Goal: Find contact information: Find contact information

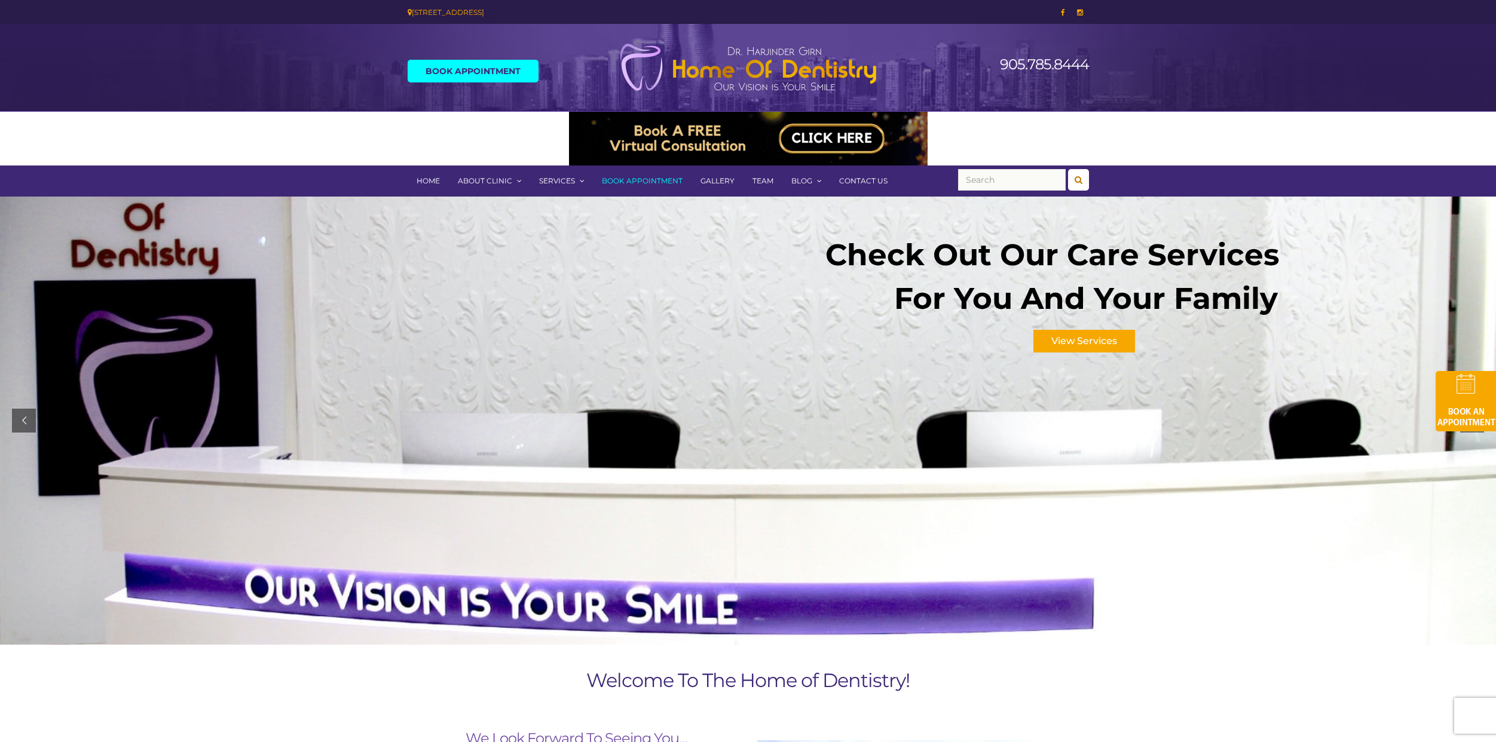
click at [857, 182] on link "Contact Us" at bounding box center [863, 181] width 66 height 31
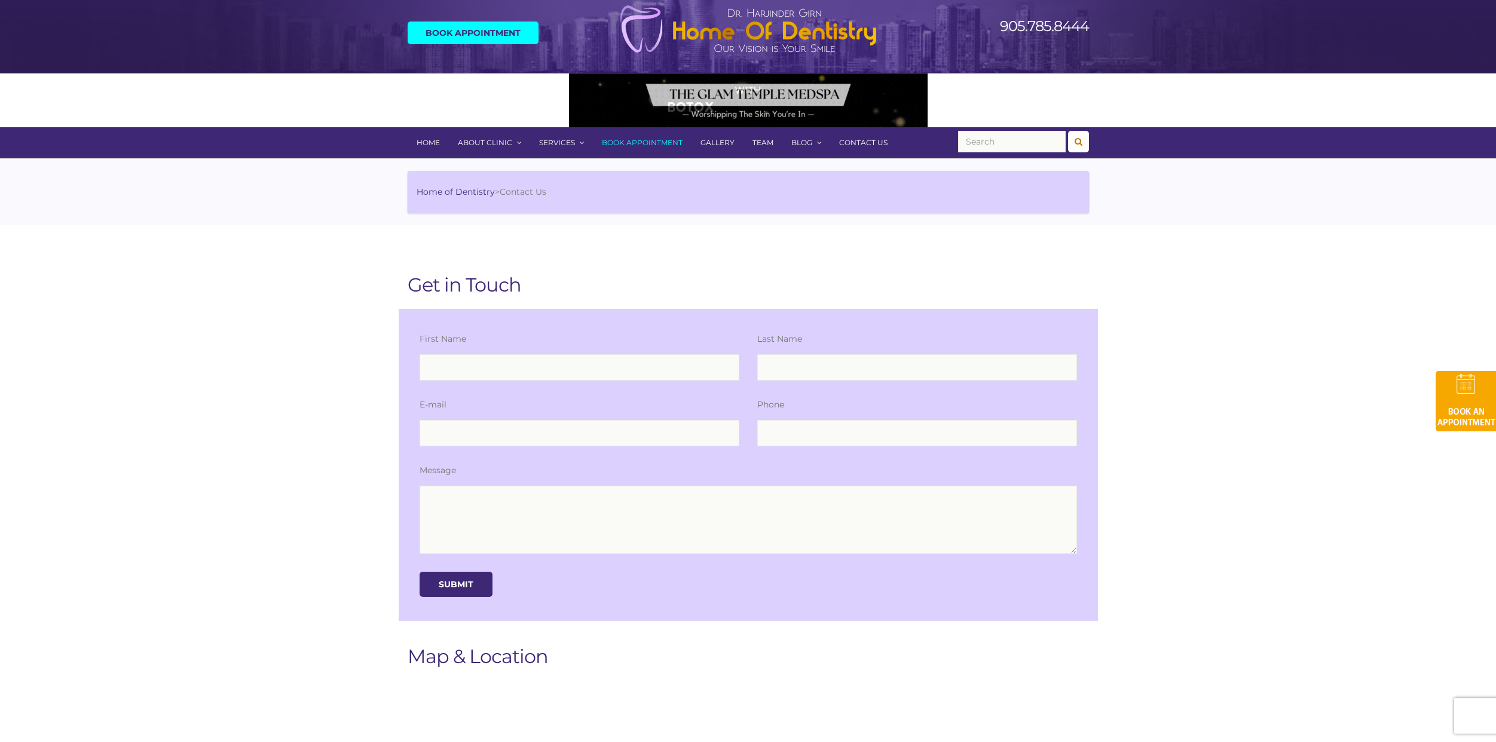
scroll to position [36, 0]
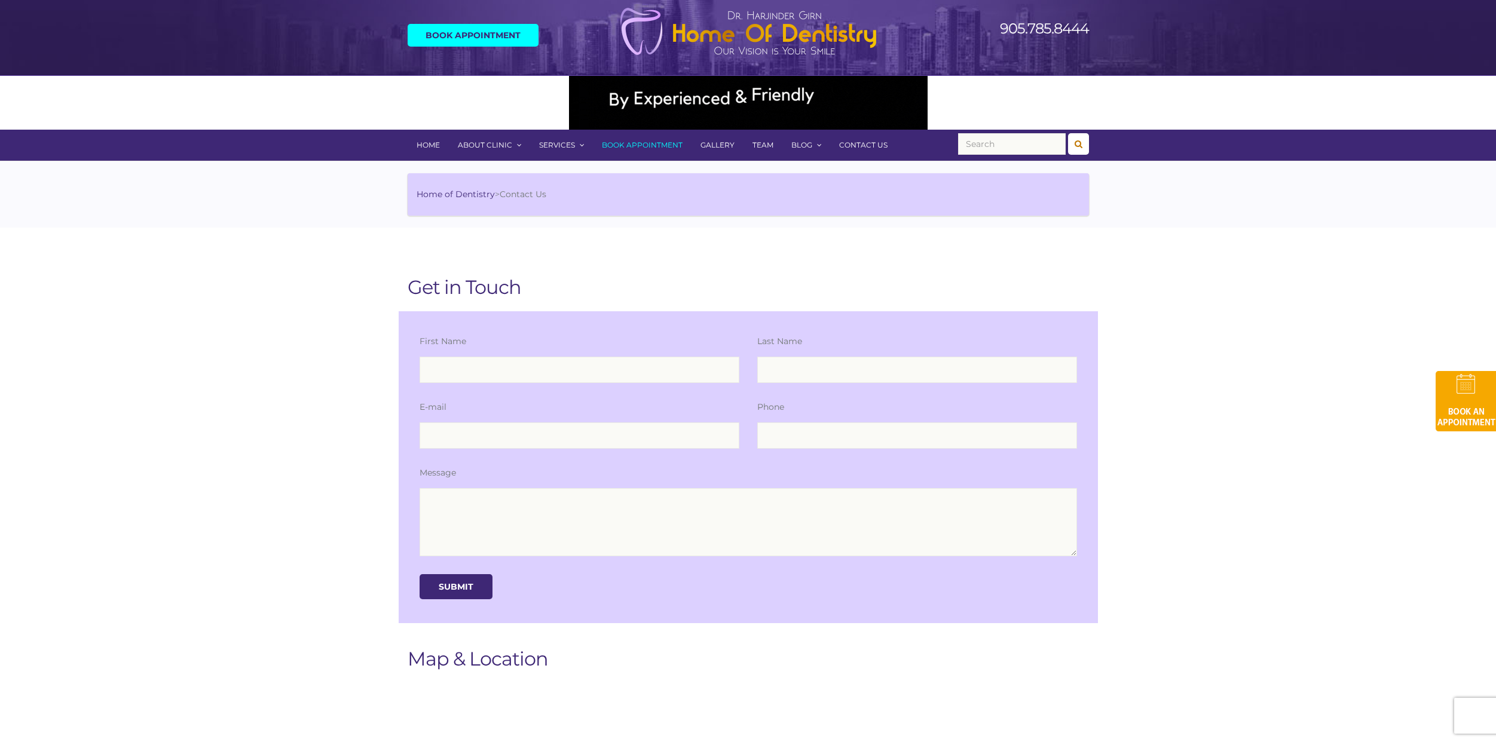
click at [427, 148] on link "Home" at bounding box center [428, 145] width 41 height 31
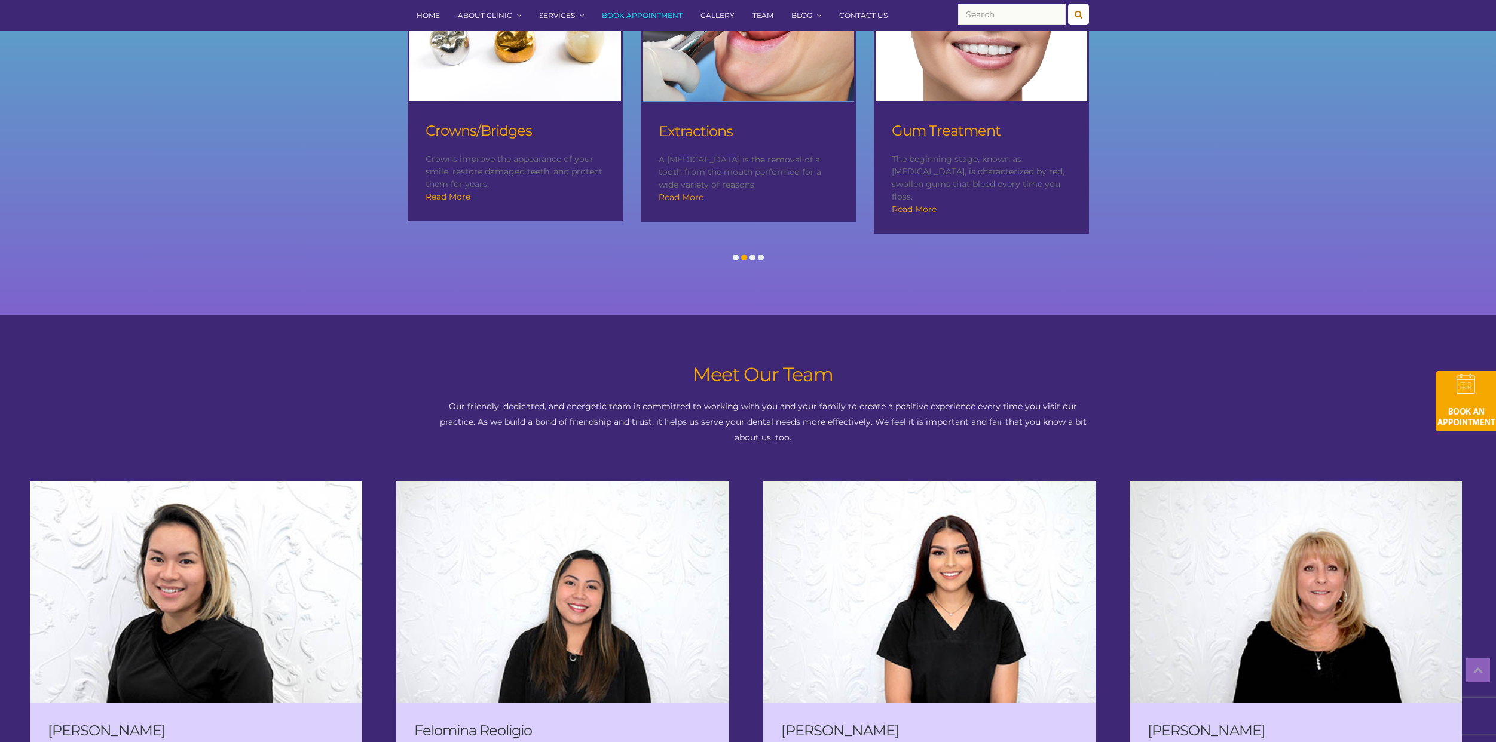
scroll to position [1359, 0]
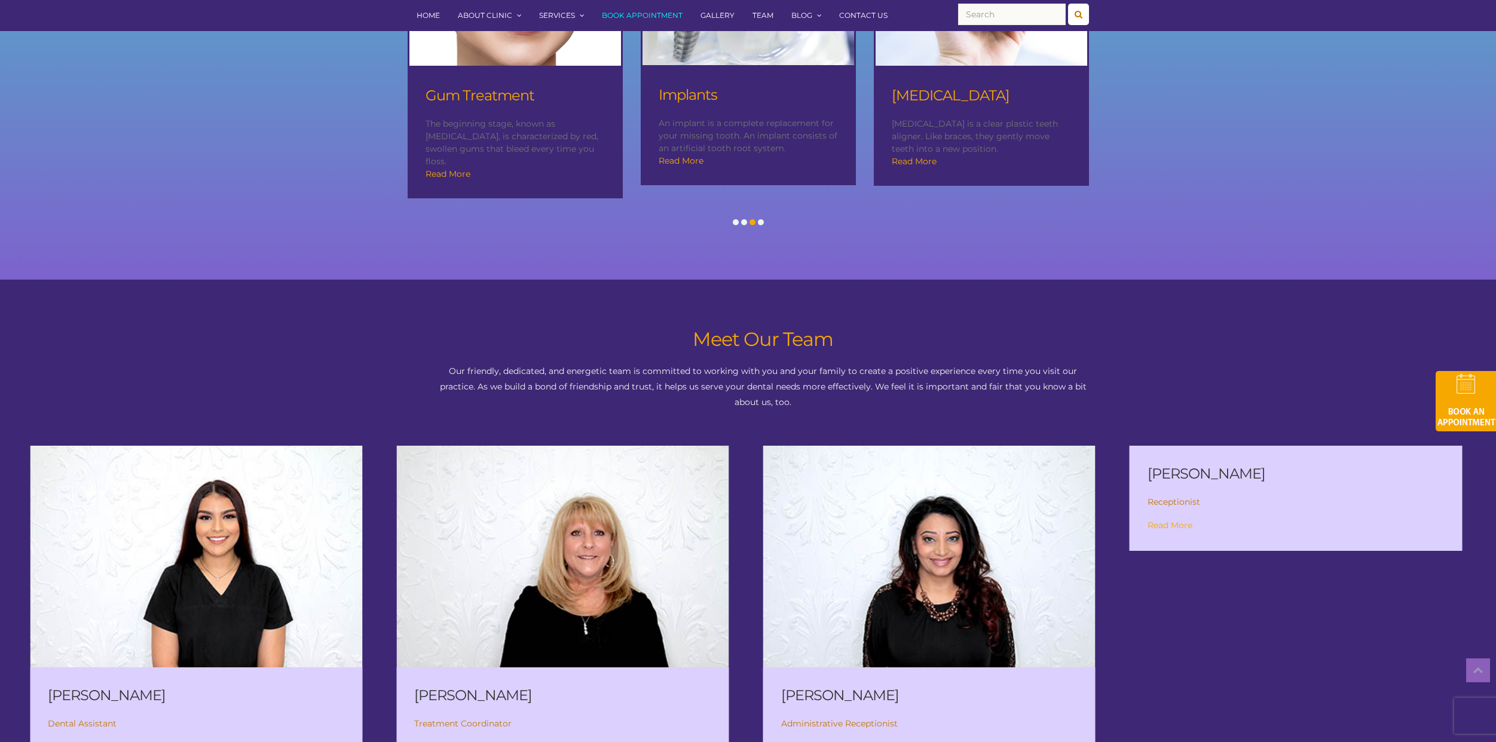
click at [876, 19] on link "Contact Us" at bounding box center [863, 15] width 66 height 31
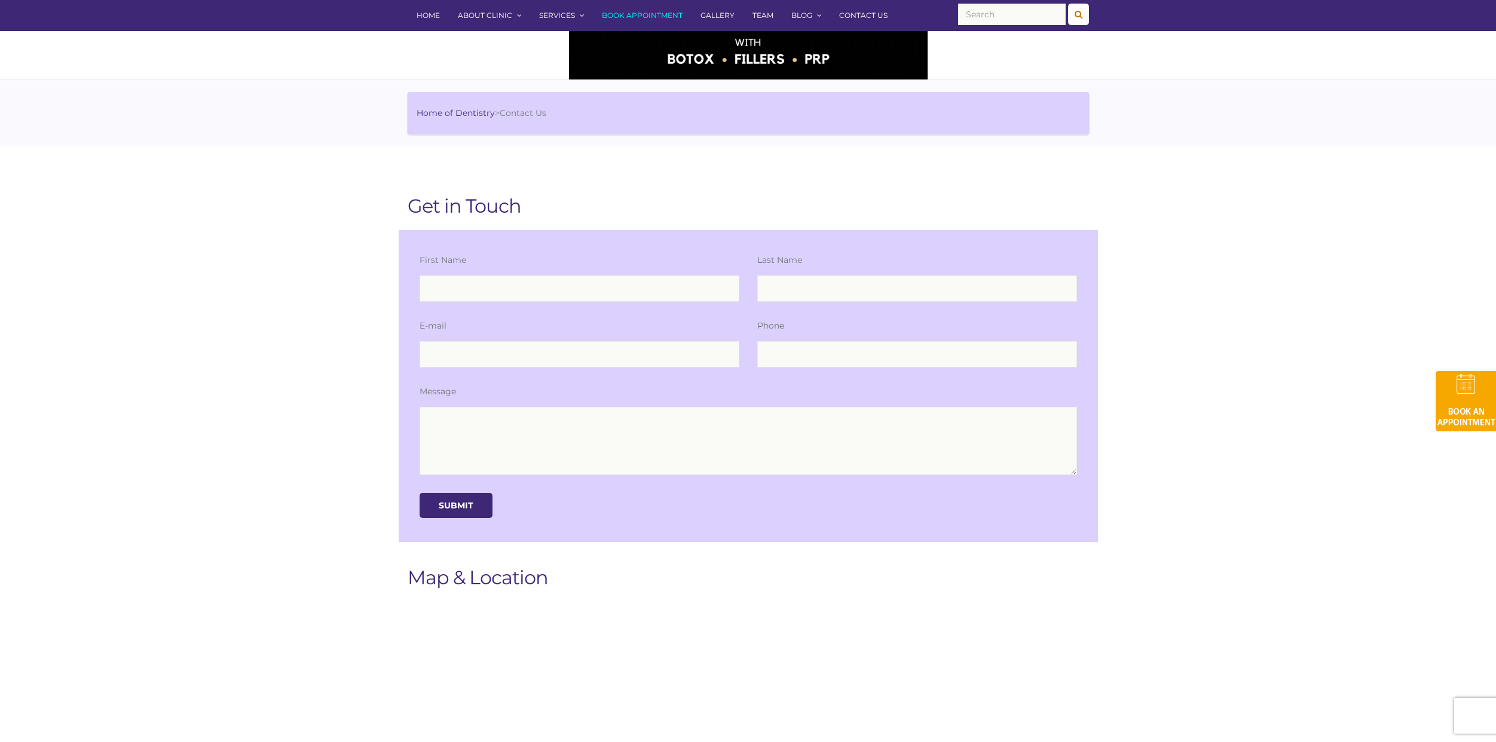
scroll to position [84, 0]
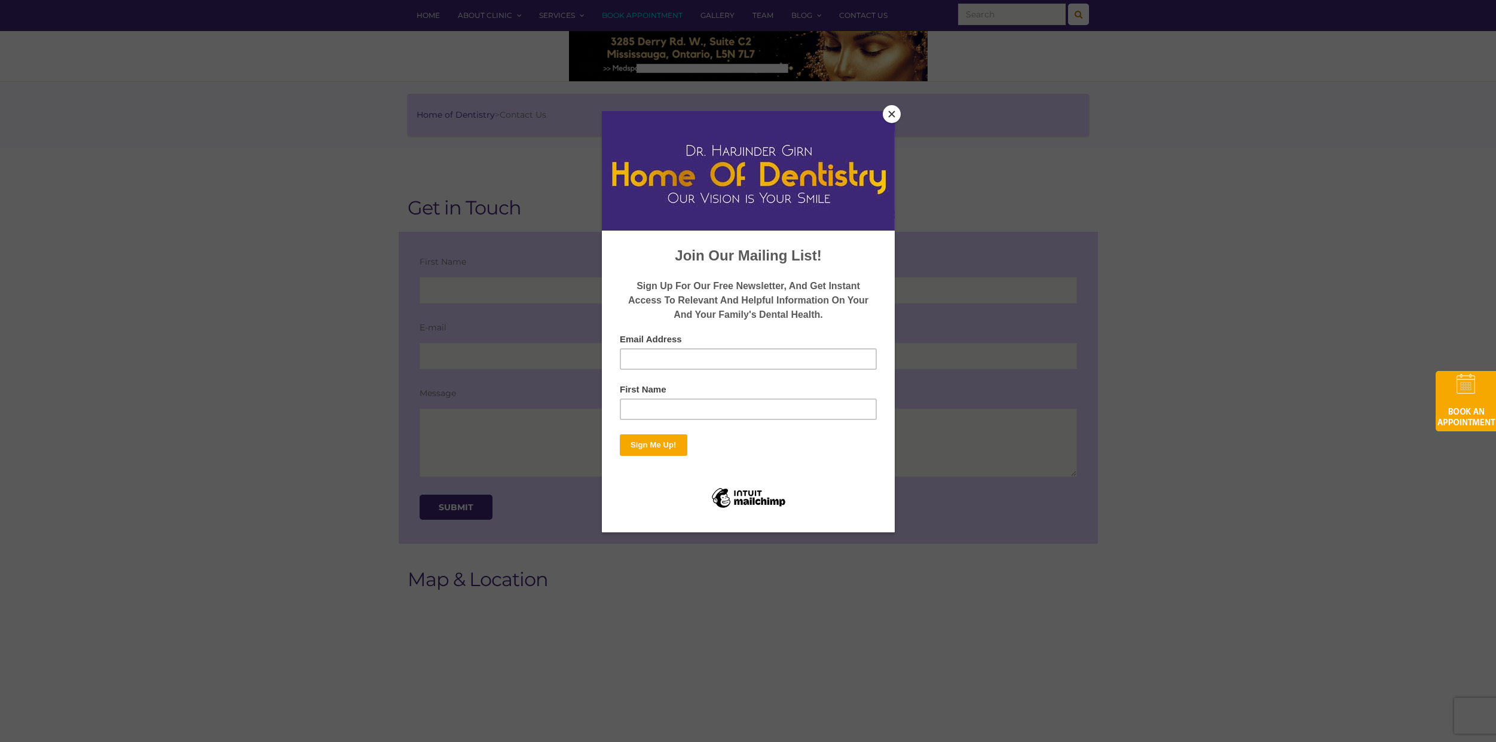
click at [891, 110] on button "Close" at bounding box center [892, 114] width 18 height 18
